Goal: Transaction & Acquisition: Purchase product/service

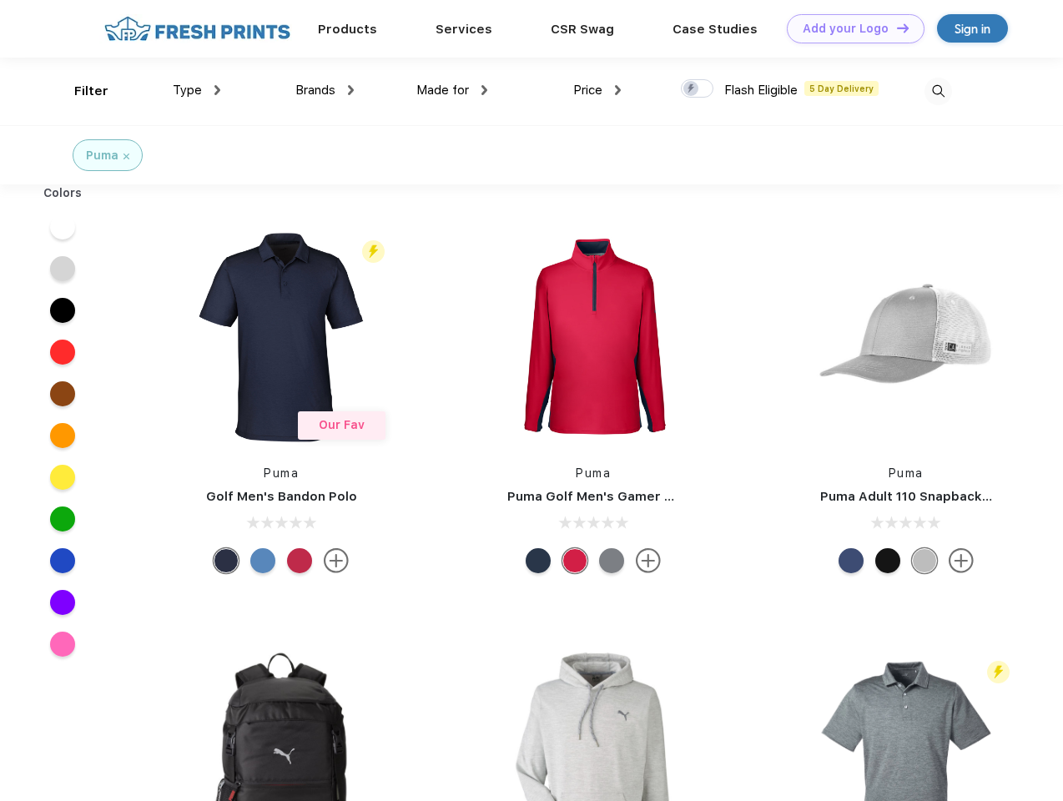
scroll to position [1, 0]
click at [849, 28] on link "Add your Logo Design Tool" at bounding box center [856, 28] width 138 height 29
click at [0, 0] on div "Design Tool" at bounding box center [0, 0] width 0 height 0
click at [895, 28] on link "Add your Logo Design Tool" at bounding box center [856, 28] width 138 height 29
click at [80, 91] on div "Filter" at bounding box center [91, 91] width 34 height 19
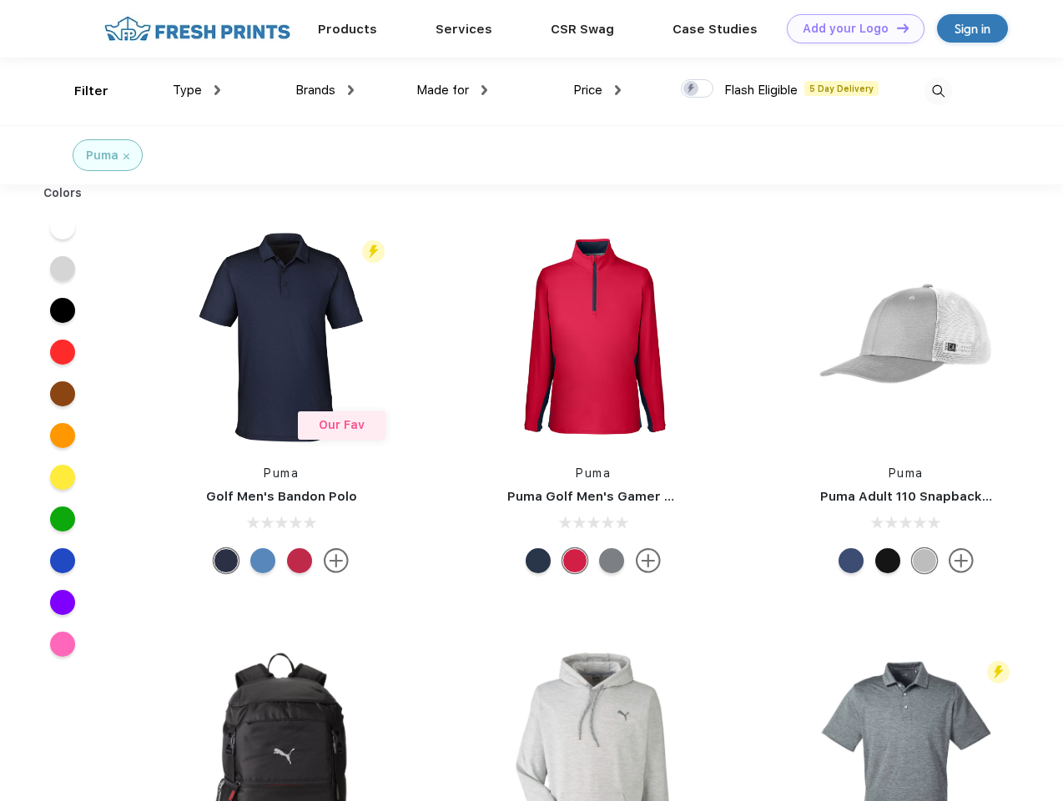
click at [197, 90] on span "Type" at bounding box center [187, 90] width 29 height 15
click at [324, 90] on span "Brands" at bounding box center [315, 90] width 40 height 15
click at [452, 90] on span "Made for" at bounding box center [442, 90] width 53 height 15
click at [597, 90] on span "Price" at bounding box center [587, 90] width 29 height 15
click at [697, 89] on div at bounding box center [697, 88] width 33 height 18
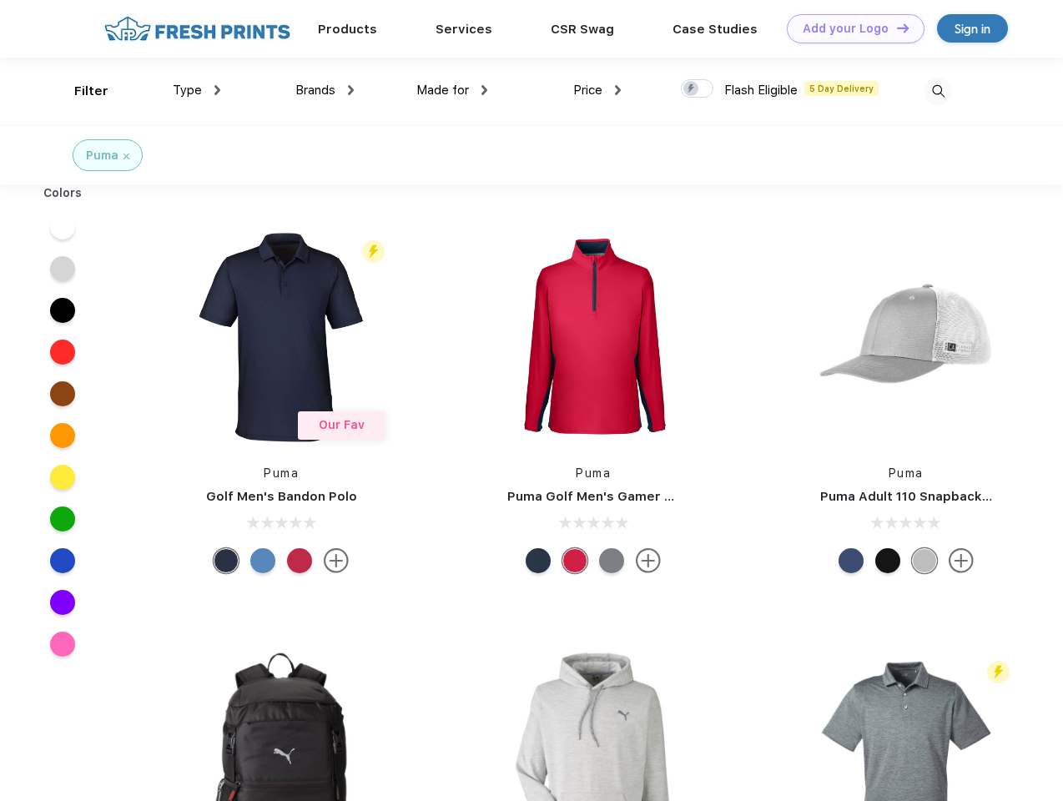
click at [691, 89] on input "checkbox" at bounding box center [686, 83] width 11 height 11
click at [938, 91] on img at bounding box center [938, 92] width 28 height 28
